Goal: Find specific page/section

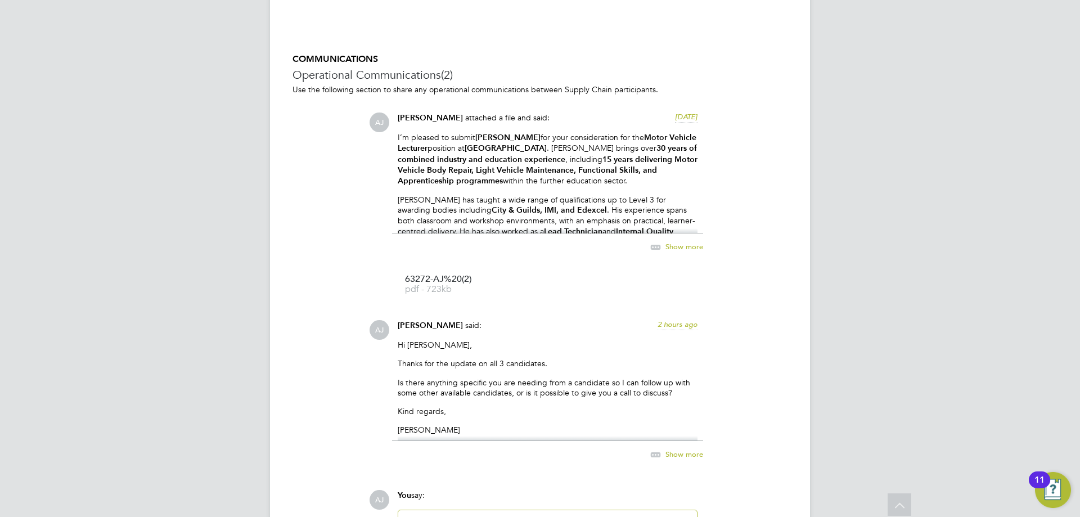
scroll to position [1164, 0]
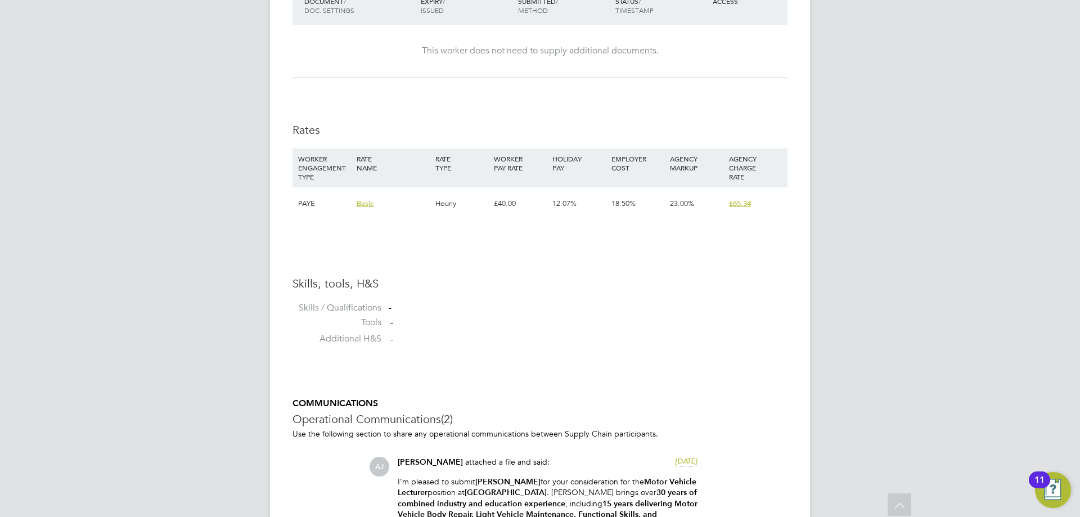
scroll to position [506, 0]
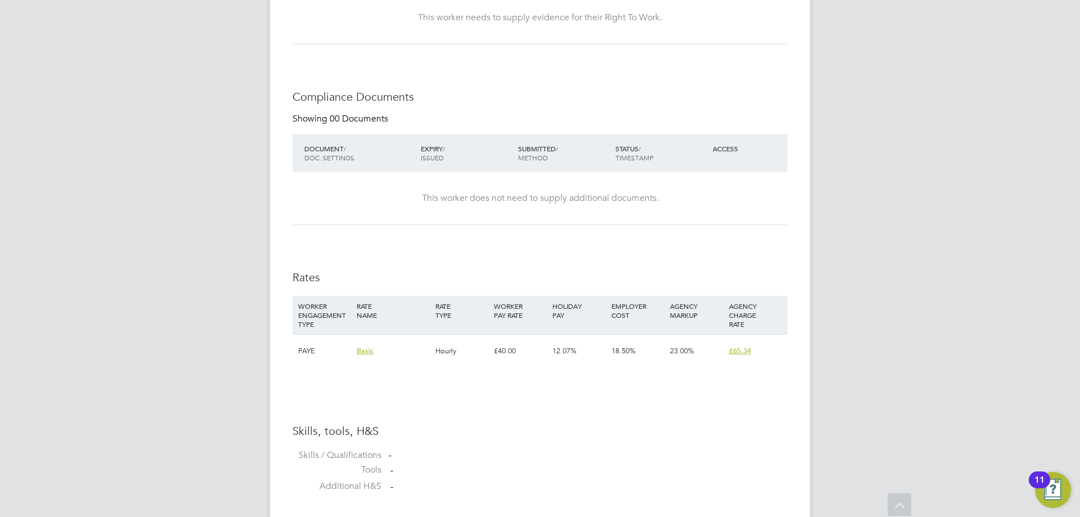
click at [885, 339] on div "[PERSON_NAME] [PERSON_NAME] Notifications 20 Applications: Network Team Members…" at bounding box center [540, 334] width 1080 height 1681
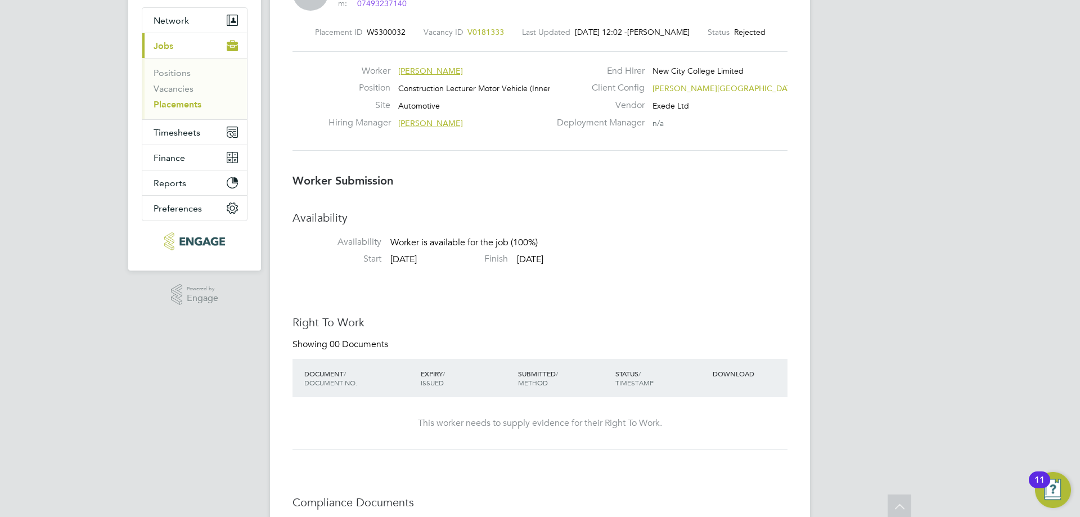
scroll to position [0, 0]
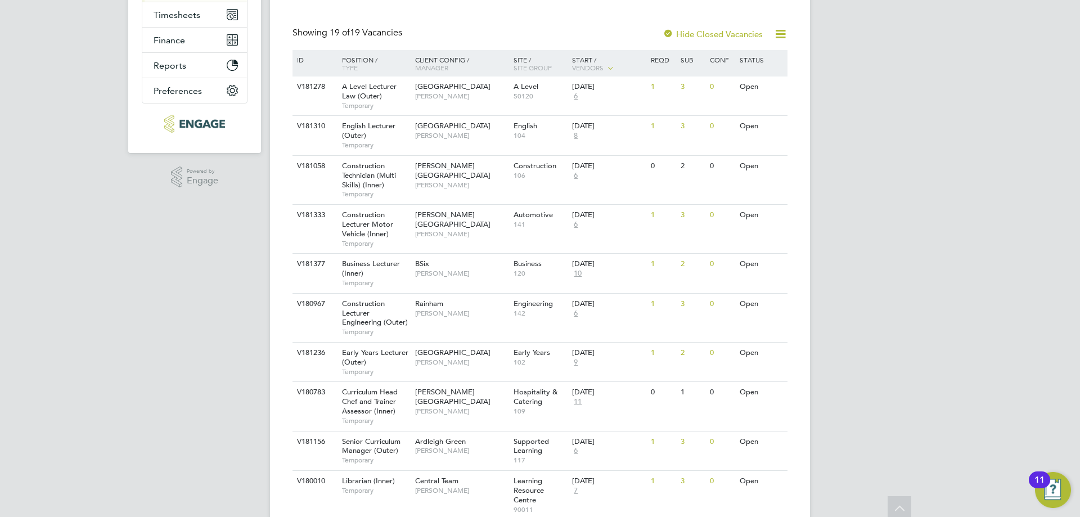
scroll to position [225, 0]
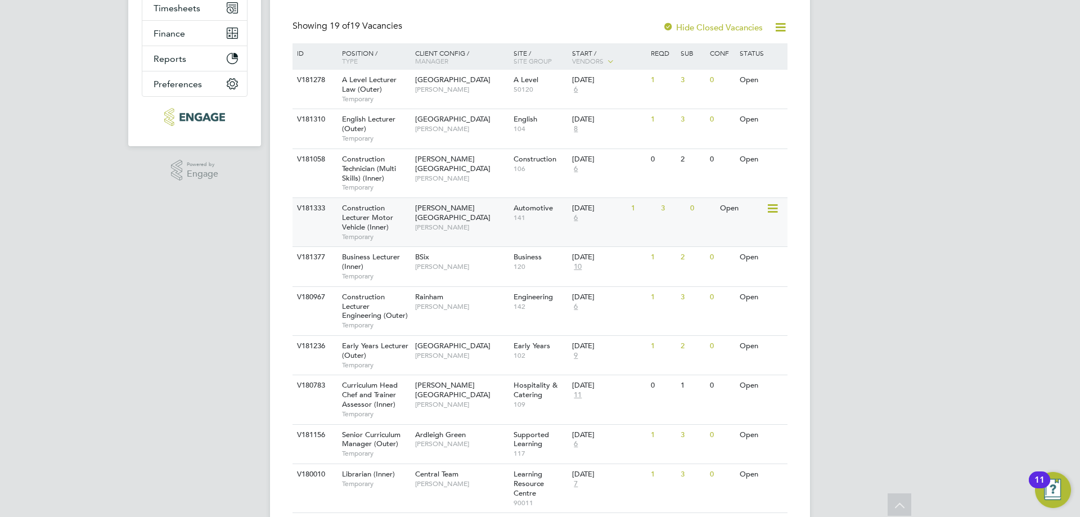
click at [577, 218] on span "6" at bounding box center [575, 218] width 7 height 10
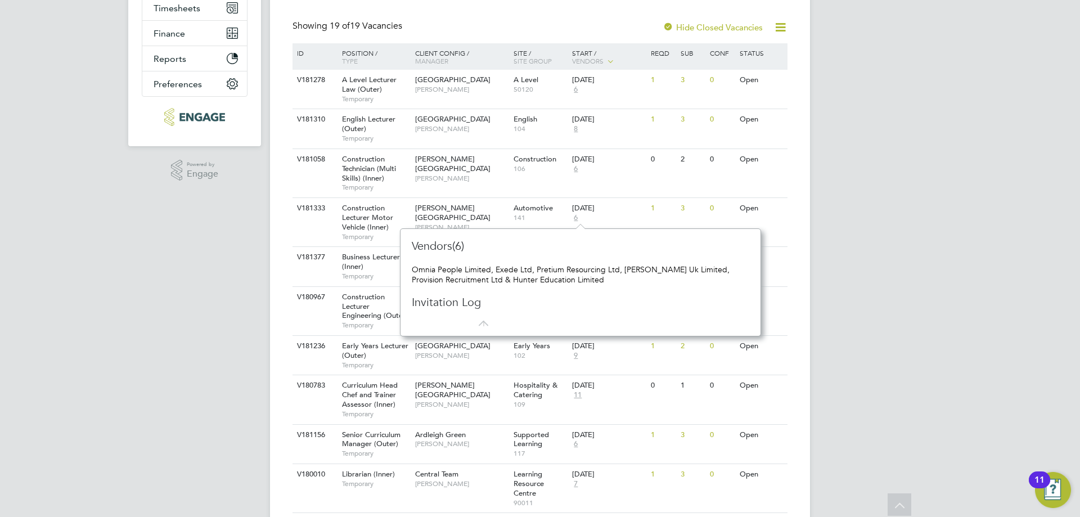
click at [216, 292] on div "AJ Adam Jorey Notifications 20 Applications: Network Team Members Businesses Si…" at bounding box center [540, 348] width 1080 height 1146
